Goal: Task Accomplishment & Management: Use online tool/utility

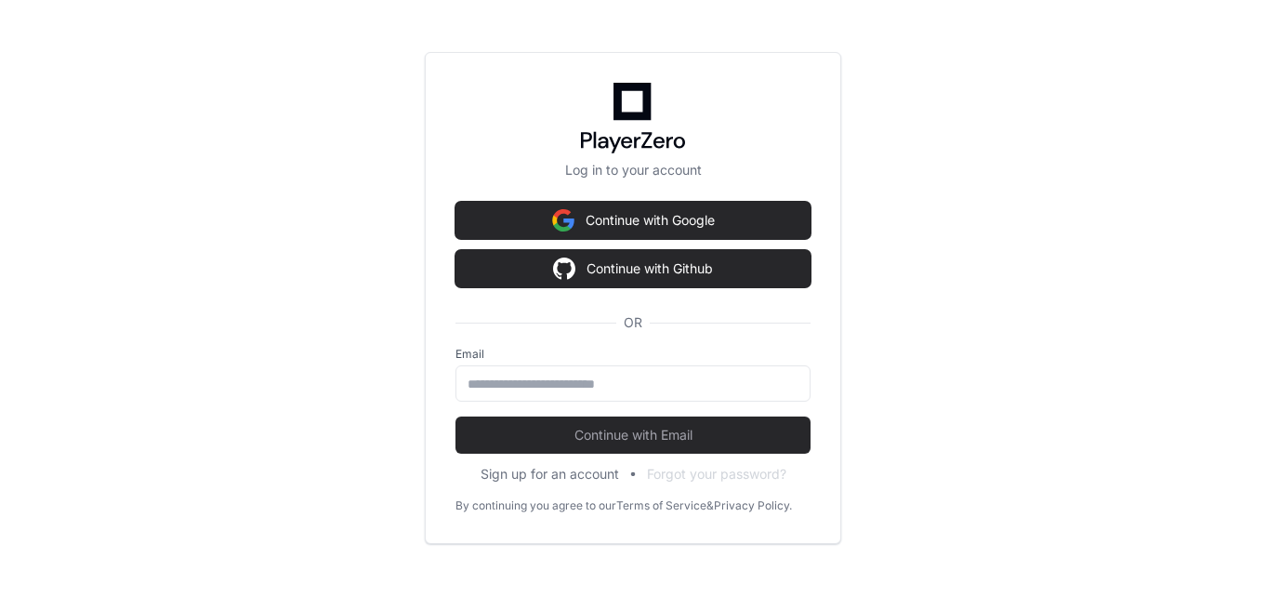
click at [788, 243] on div "Continue with Google Continue with Github OR" at bounding box center [632, 274] width 355 height 145
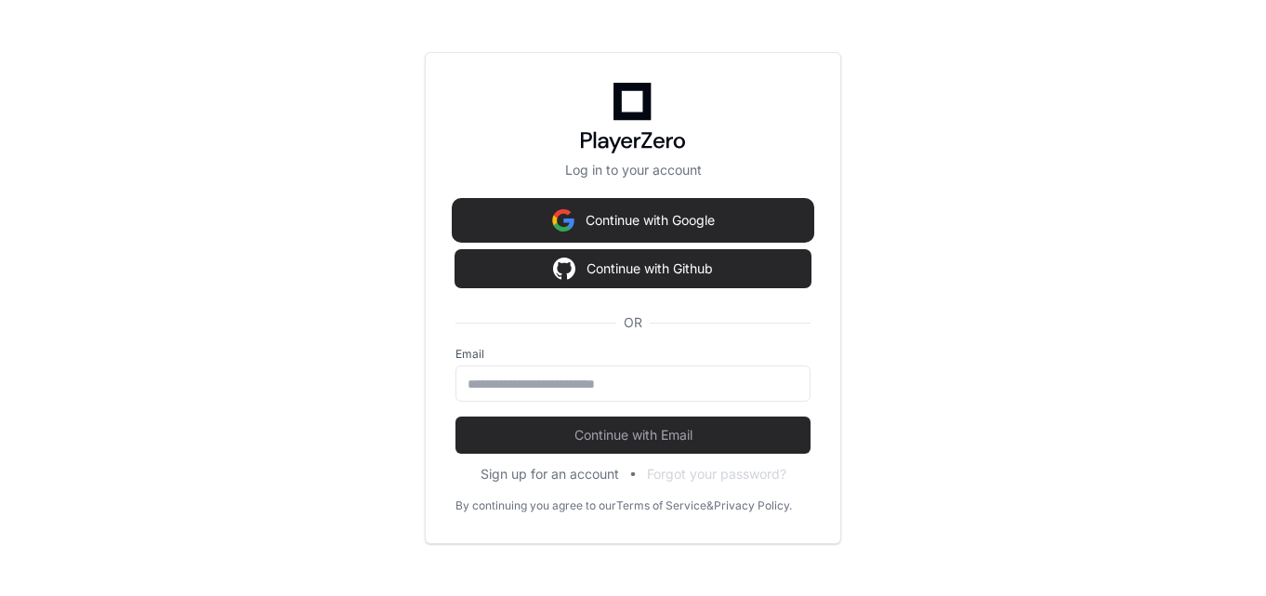
click at [784, 224] on button "Continue with Google" at bounding box center [632, 220] width 355 height 37
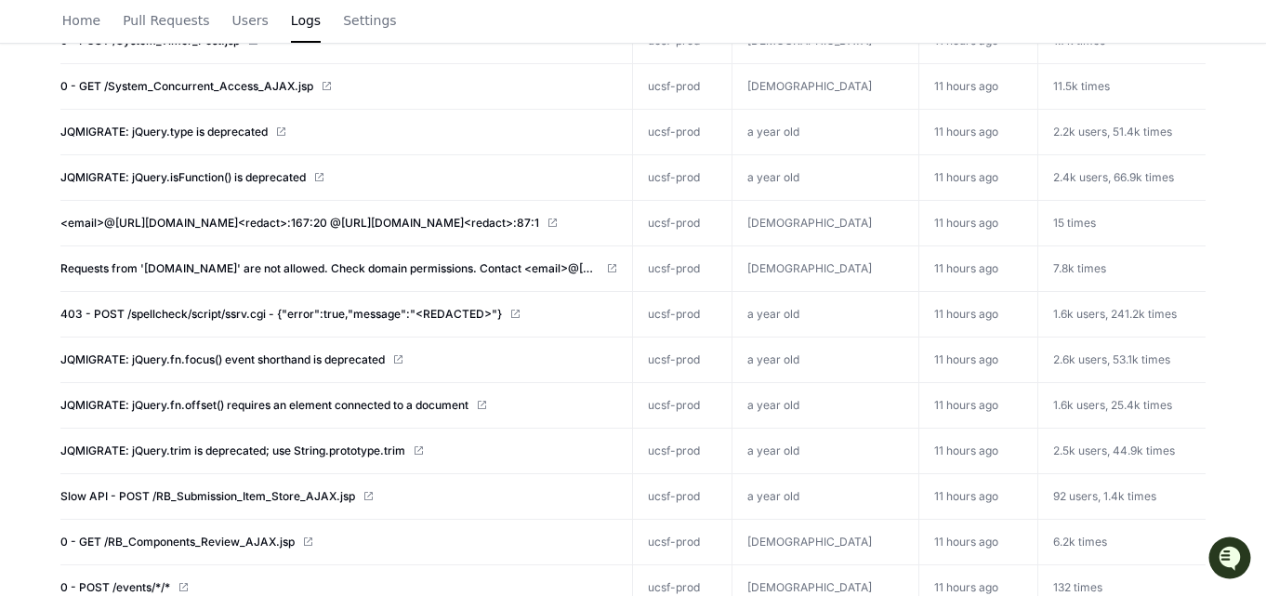
scroll to position [557, 0]
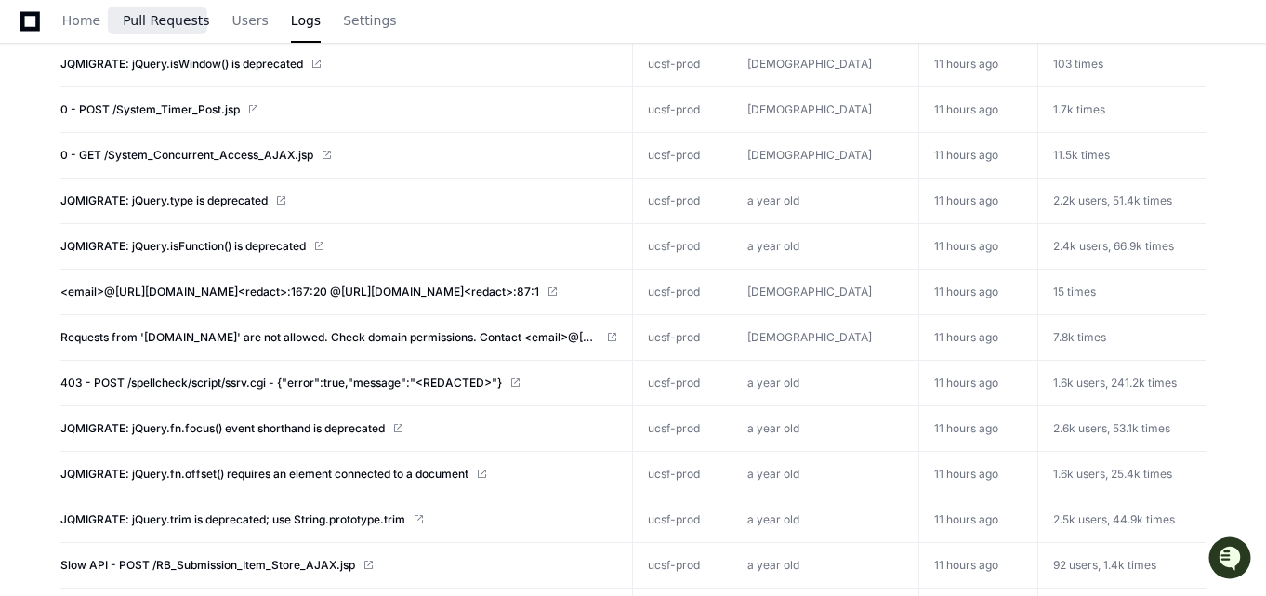
click at [166, 24] on span "Pull Requests" at bounding box center [166, 20] width 86 height 11
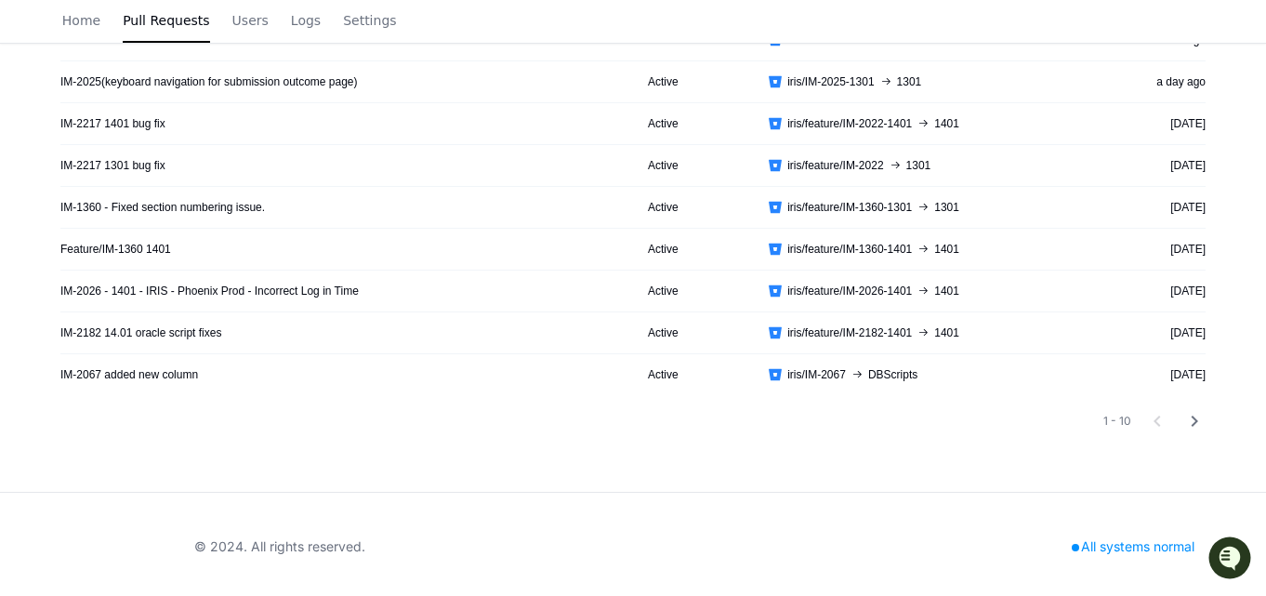
scroll to position [392, 0]
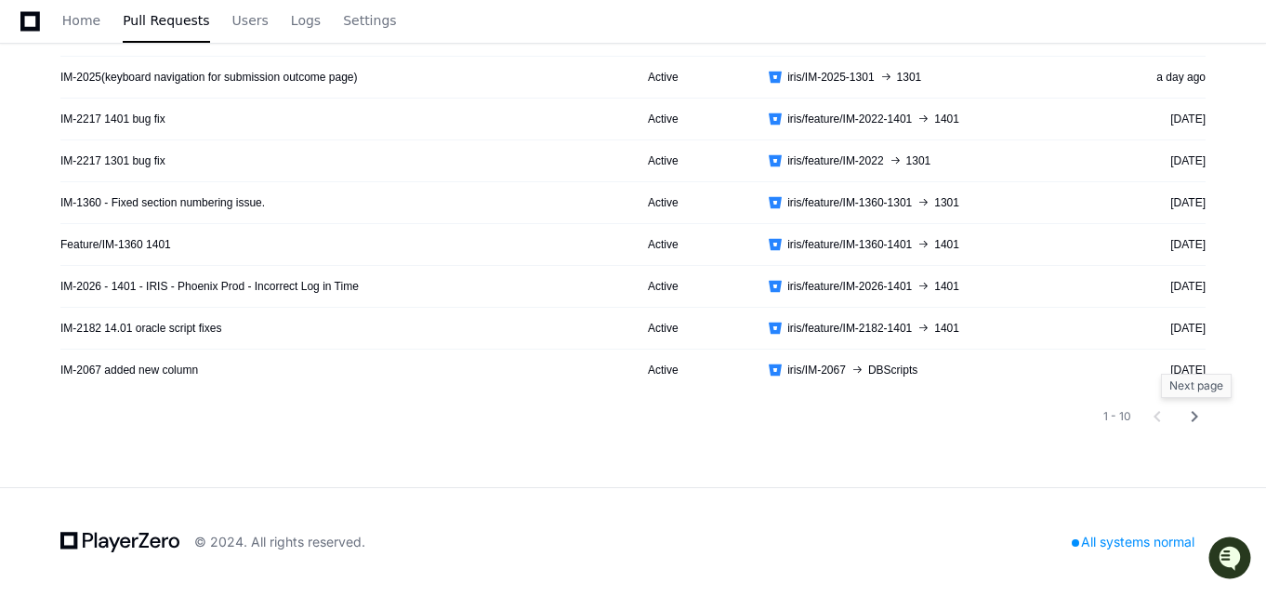
click at [1203, 416] on mat-icon "chevron_right" at bounding box center [1194, 416] width 22 height 22
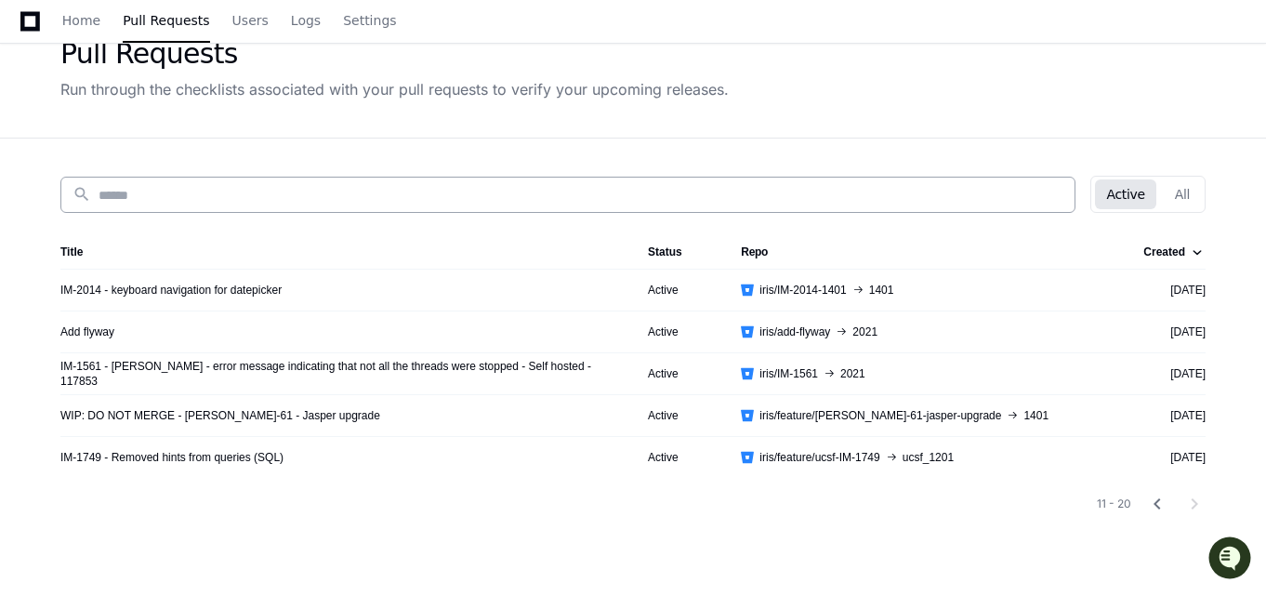
scroll to position [64, 0]
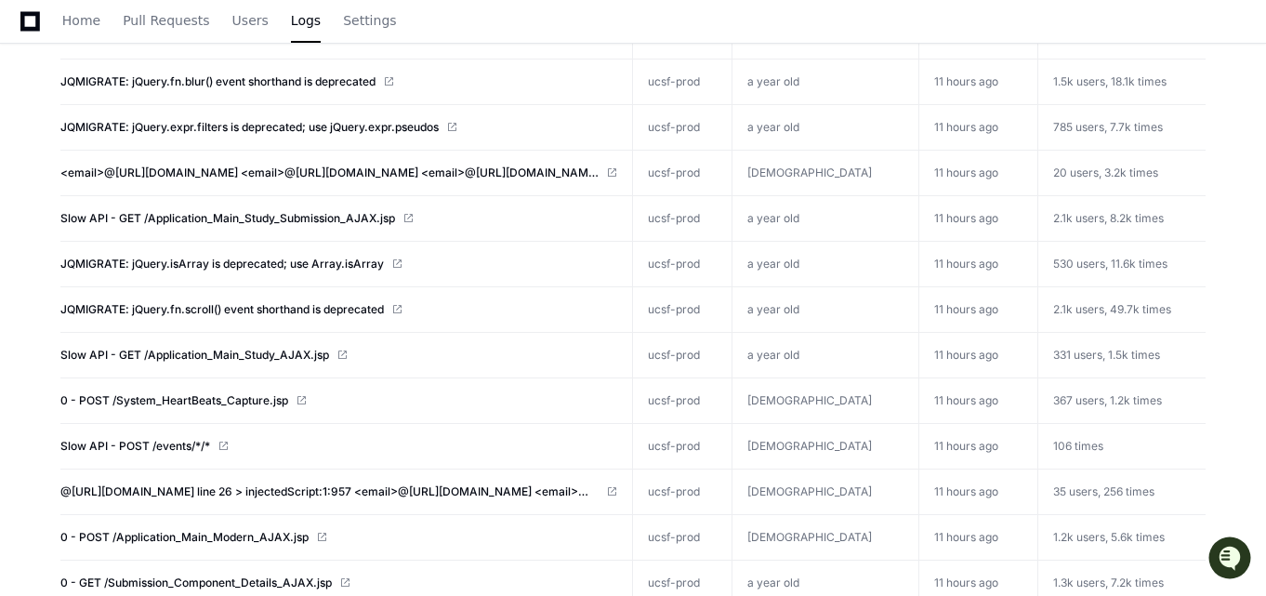
scroll to position [1233, 0]
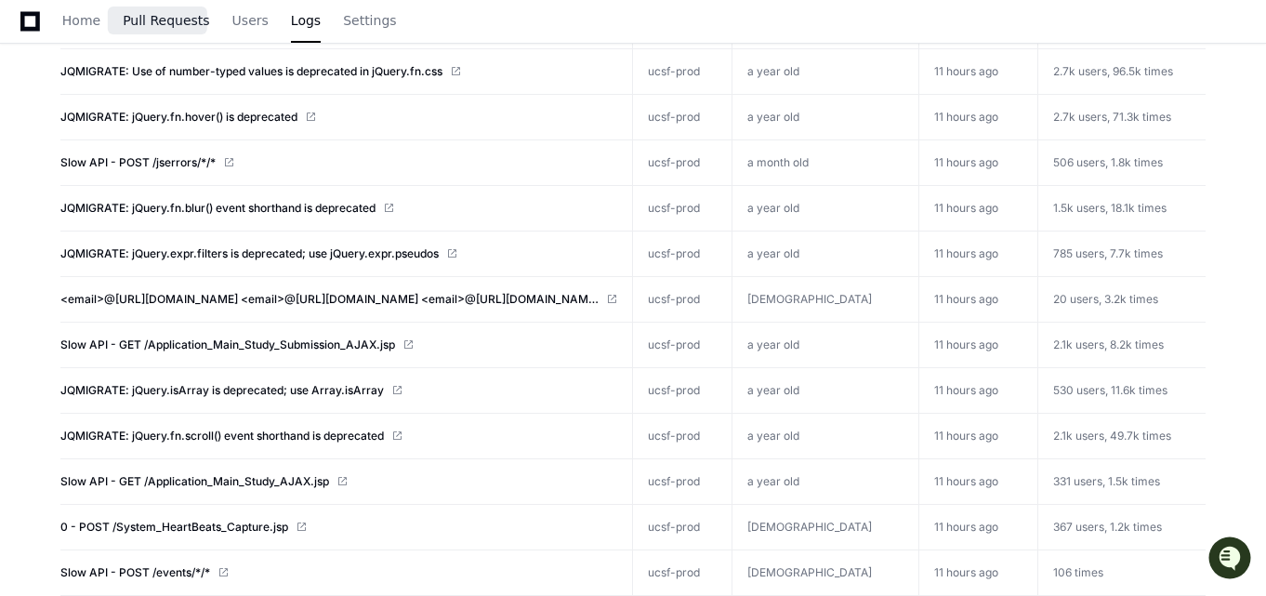
click at [150, 26] on span "Pull Requests" at bounding box center [166, 20] width 86 height 11
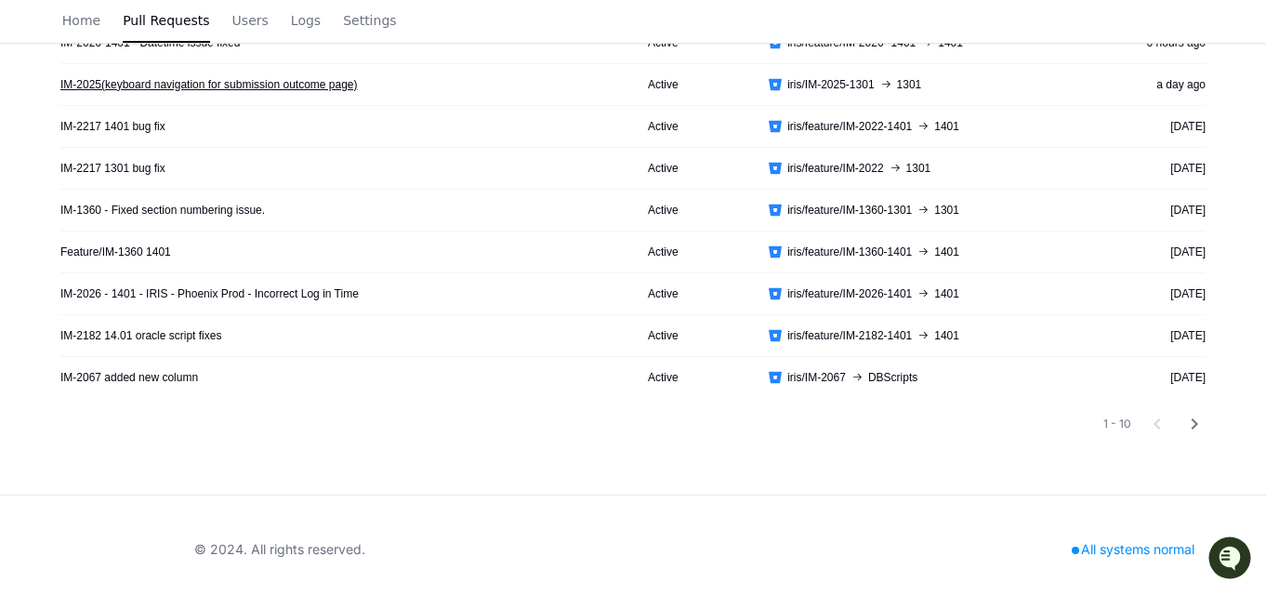
scroll to position [392, 0]
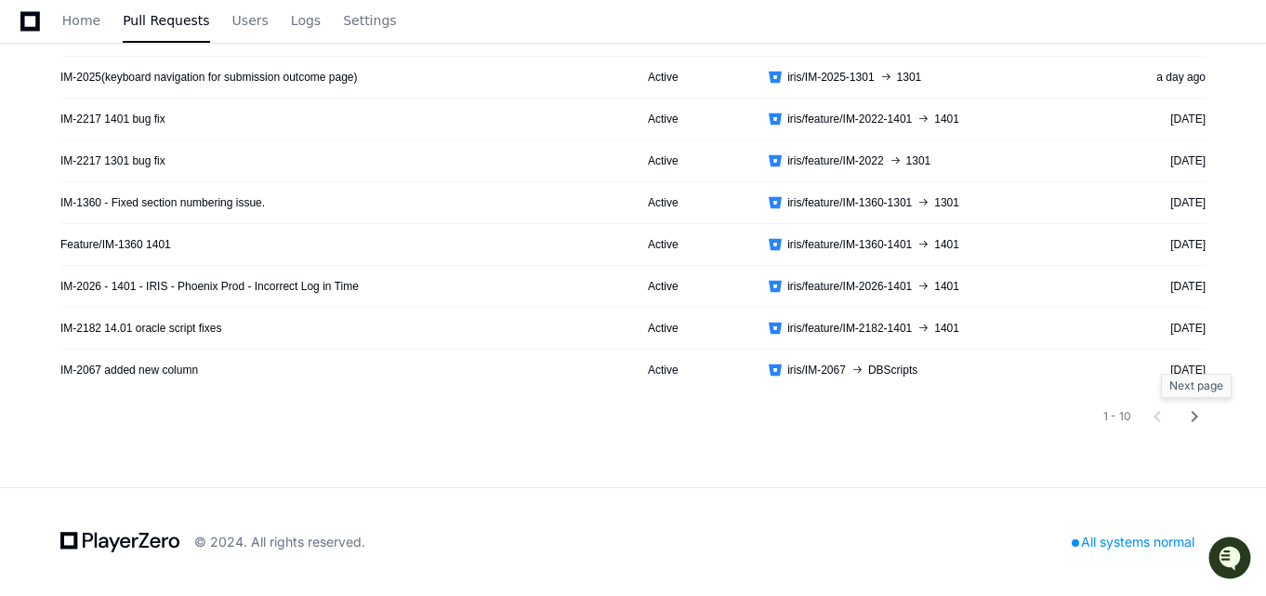
click at [1197, 426] on mat-icon "chevron_right" at bounding box center [1194, 416] width 22 height 22
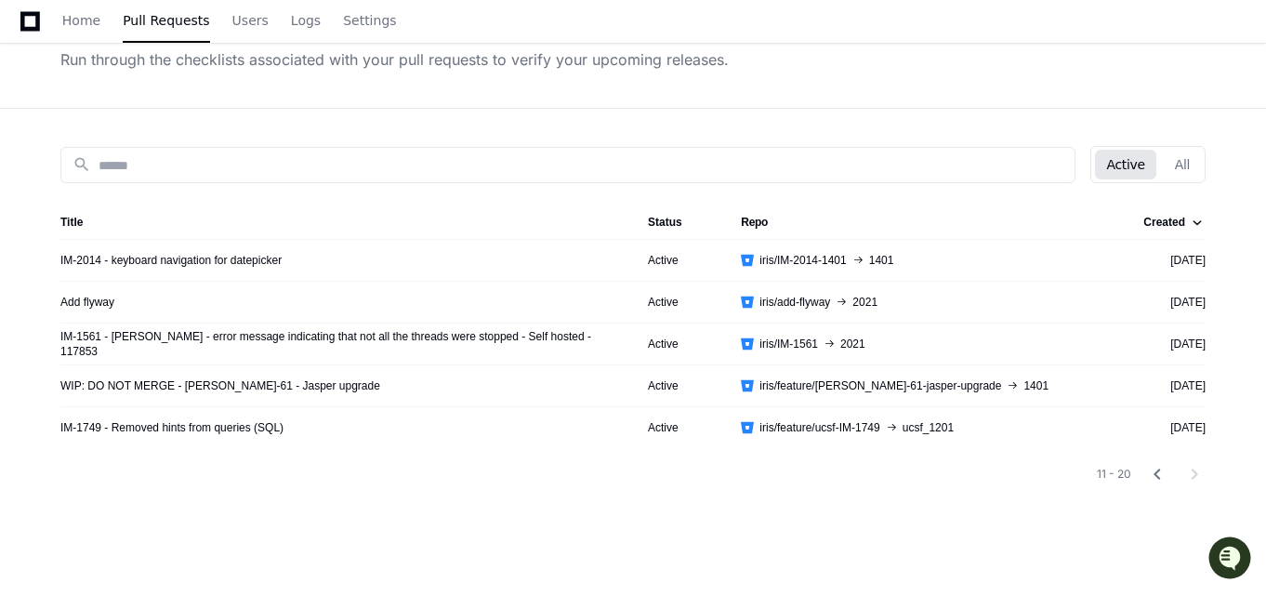
scroll to position [157, 0]
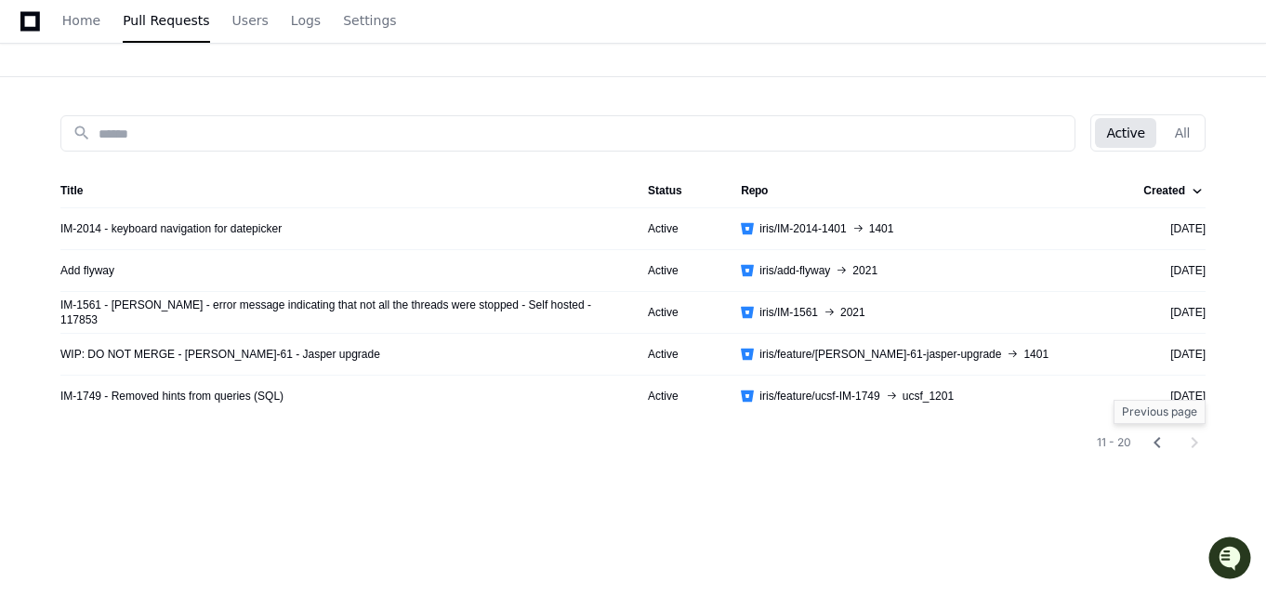
click at [1160, 442] on mat-icon "chevron_left" at bounding box center [1157, 442] width 22 height 22
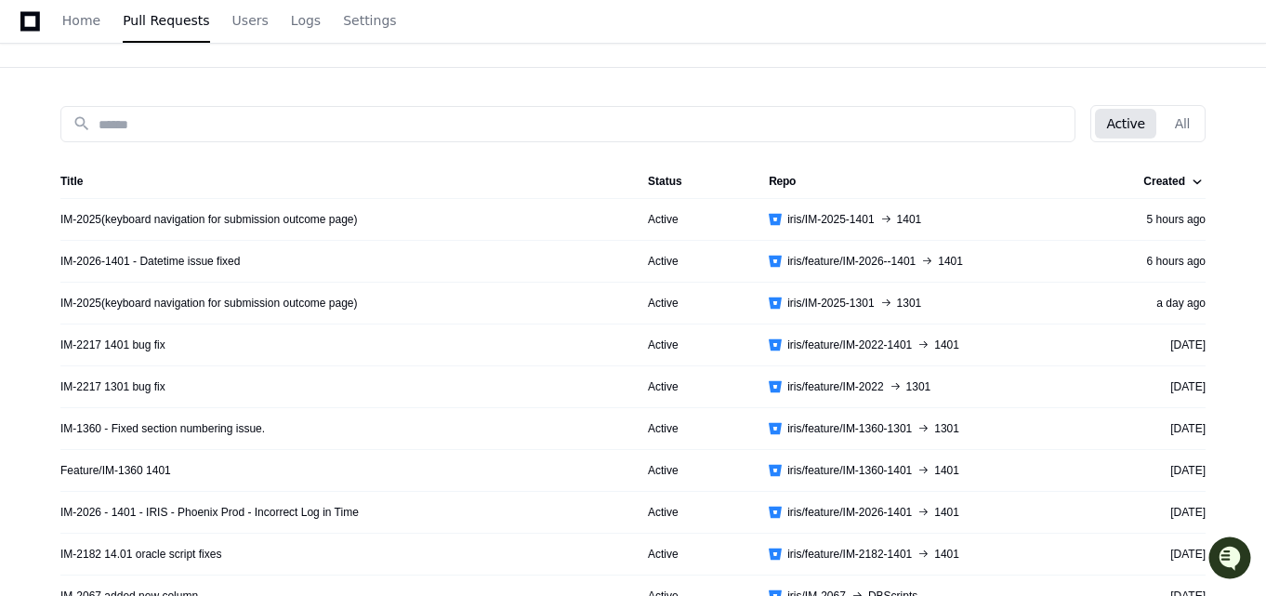
scroll to position [0, 0]
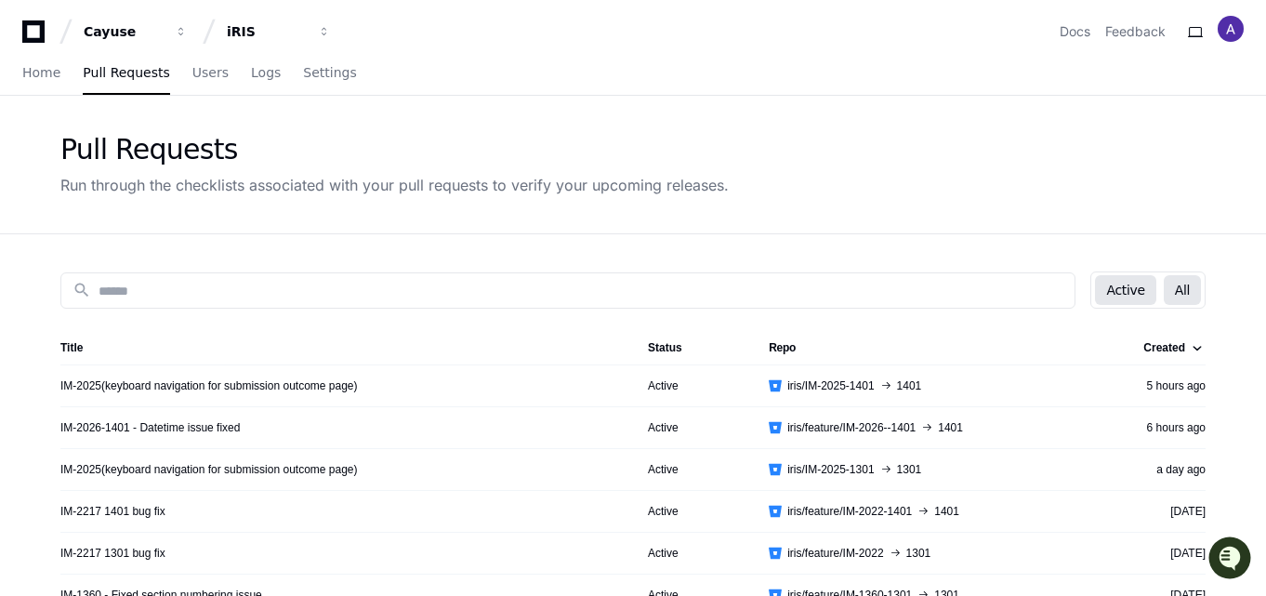
click at [1198, 290] on button "All" at bounding box center [1181, 290] width 37 height 30
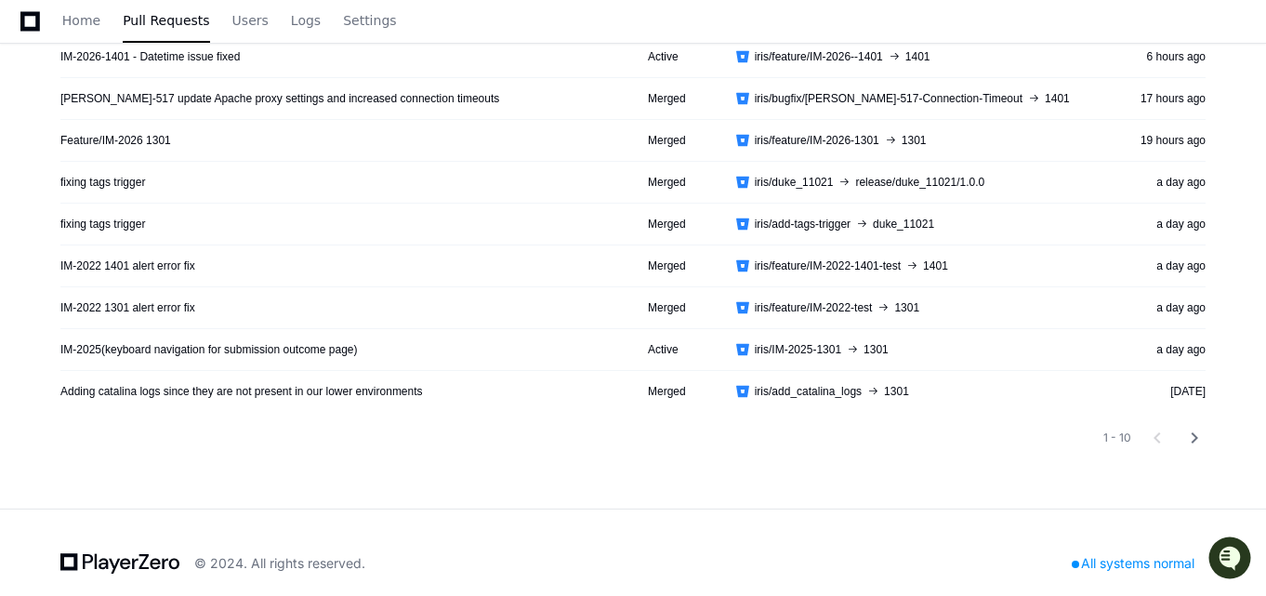
scroll to position [372, 0]
click at [1195, 440] on mat-icon "chevron_right" at bounding box center [1194, 437] width 22 height 22
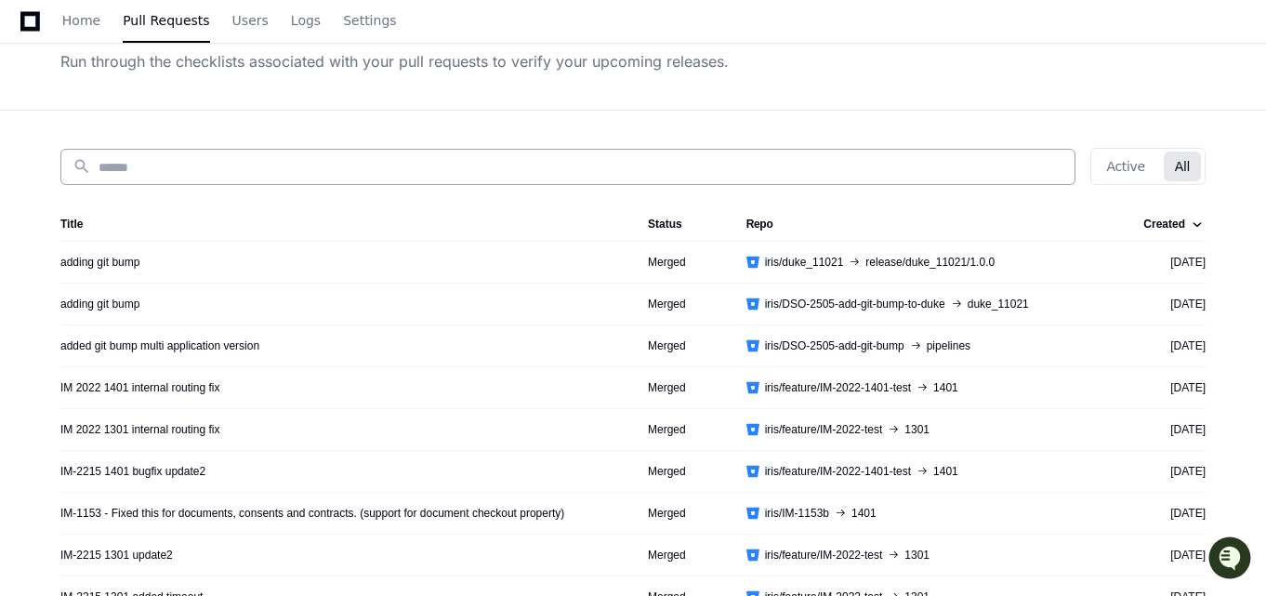
scroll to position [0, 0]
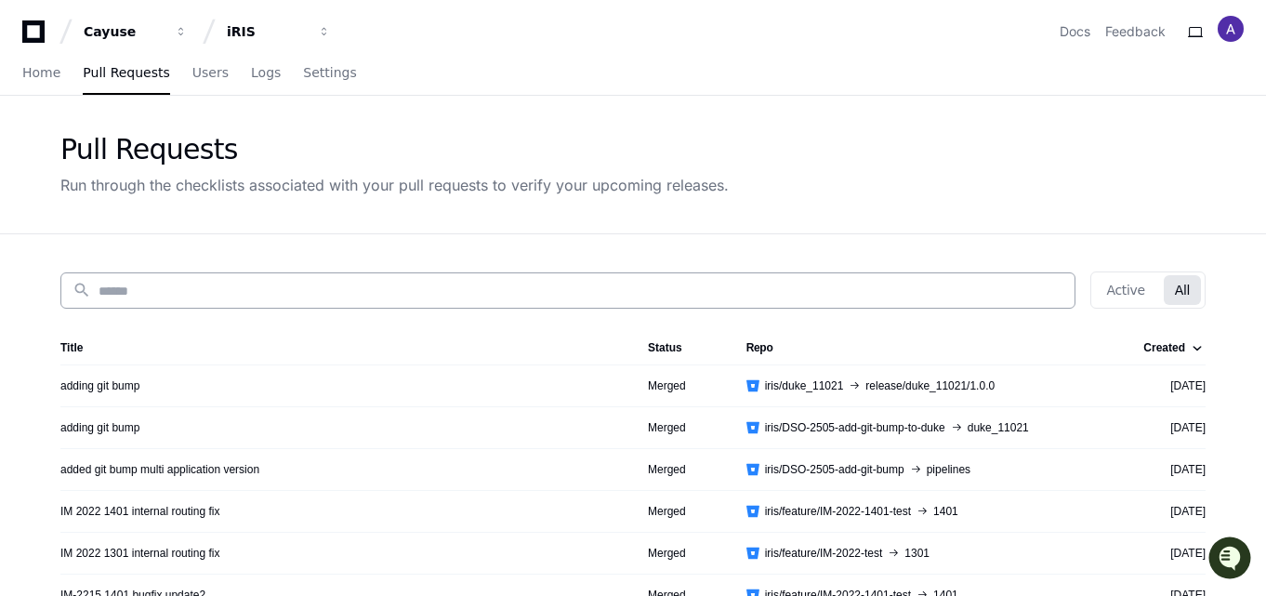
click at [255, 297] on input at bounding box center [580, 291] width 964 height 19
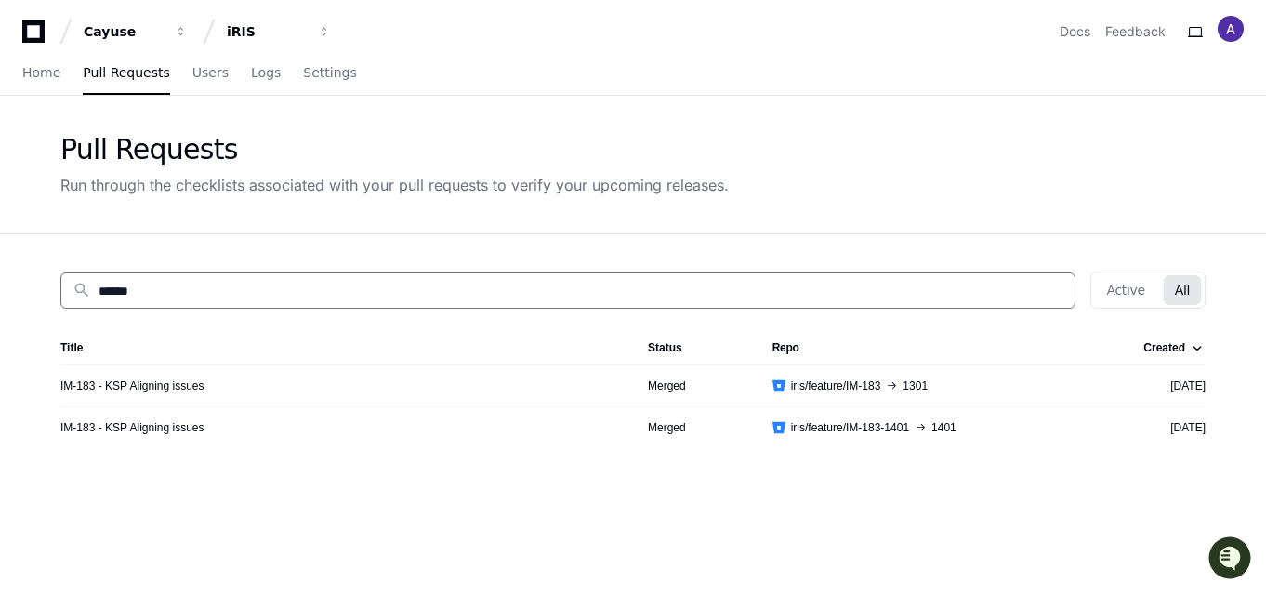
type input "******"
click at [69, 373] on td "IM-183 - KSP Aligning issues" at bounding box center [346, 385] width 572 height 42
click at [107, 381] on link "IM-183 - KSP Aligning issues" at bounding box center [132, 385] width 144 height 15
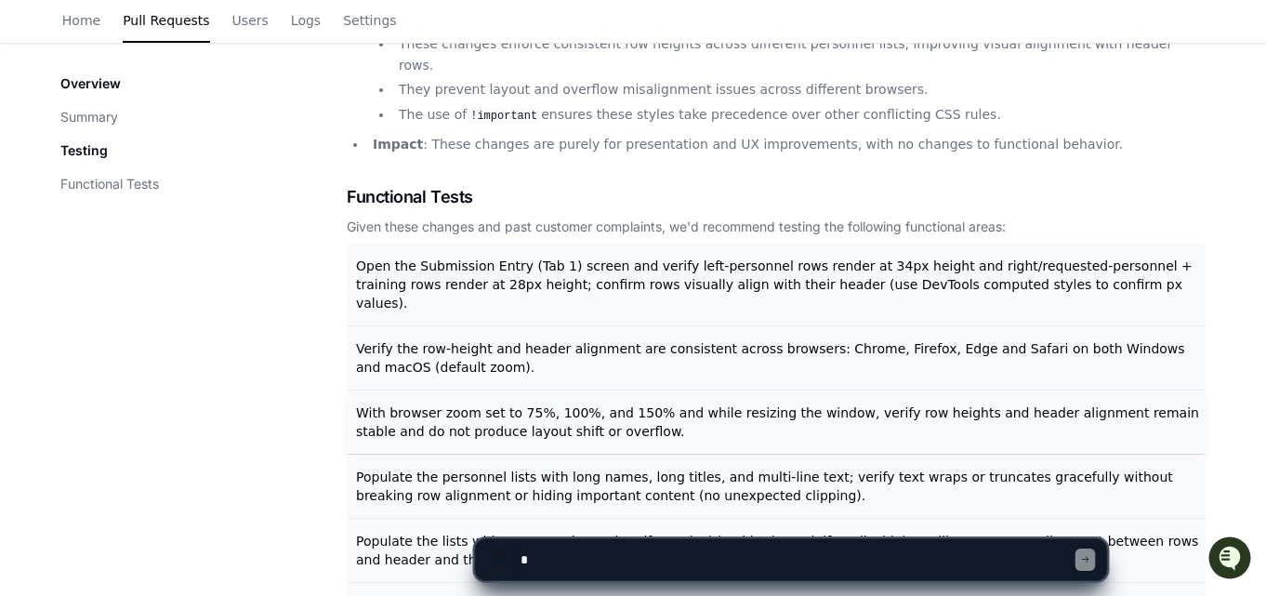
scroll to position [465, 0]
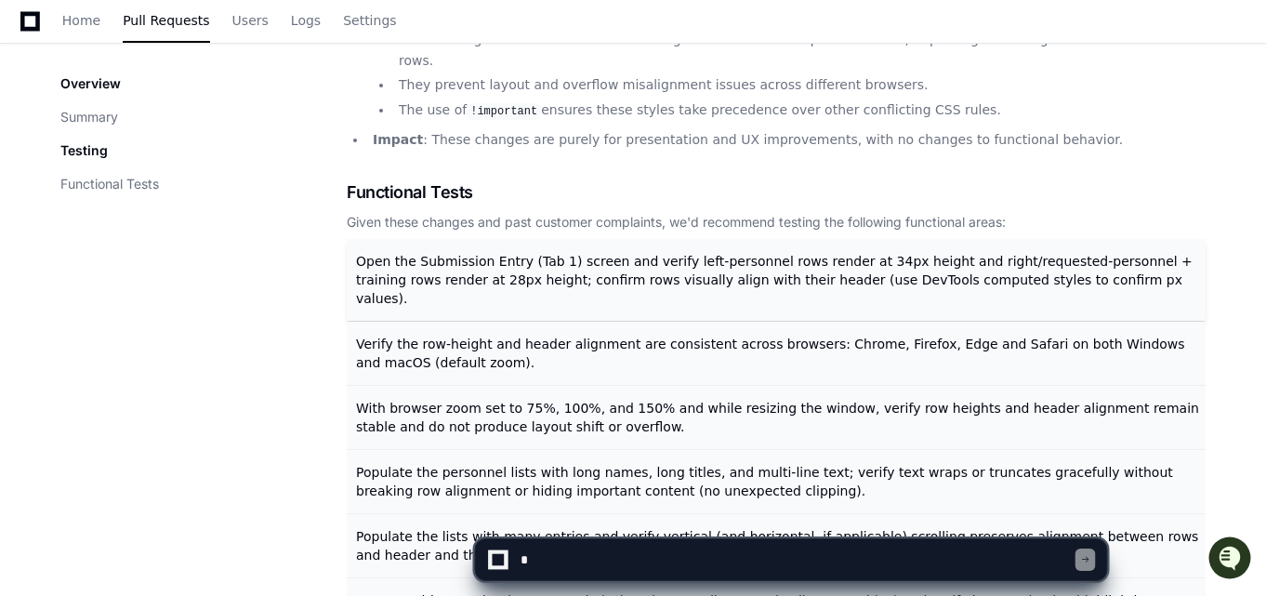
click at [496, 256] on span "Open the Submission Entry (Tab 1) screen and verify left-personnel rows render …" at bounding box center [774, 280] width 836 height 52
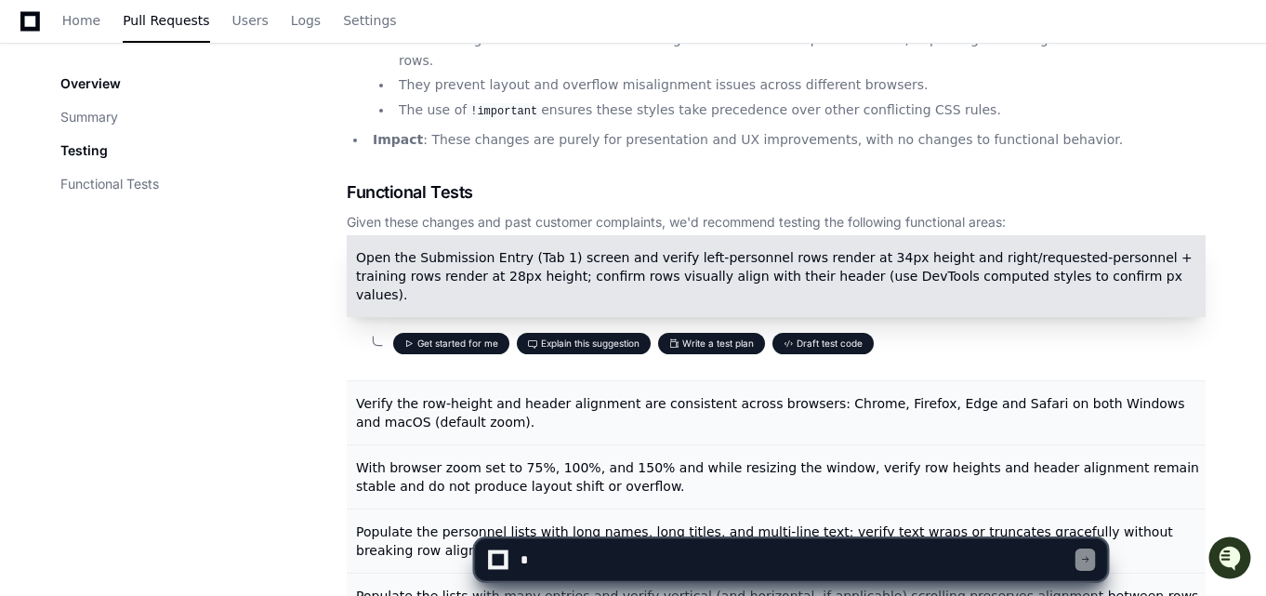
click at [716, 333] on button "Write a test plan" at bounding box center [711, 343] width 107 height 21
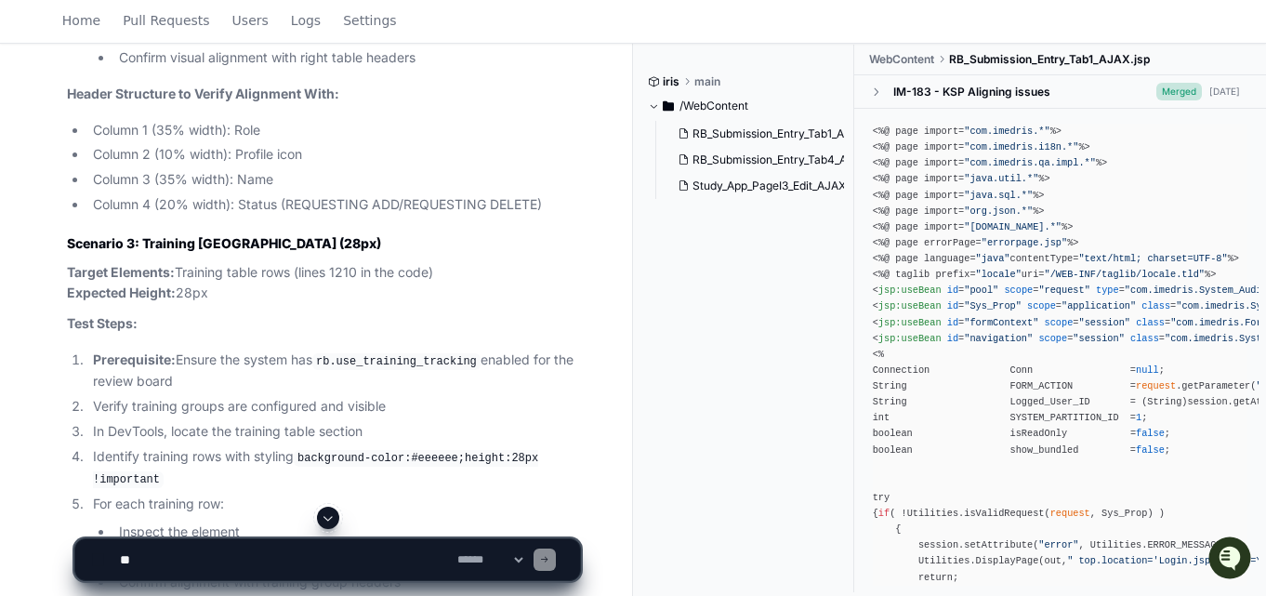
scroll to position [2573, 0]
